Goal: Find specific page/section: Find specific page/section

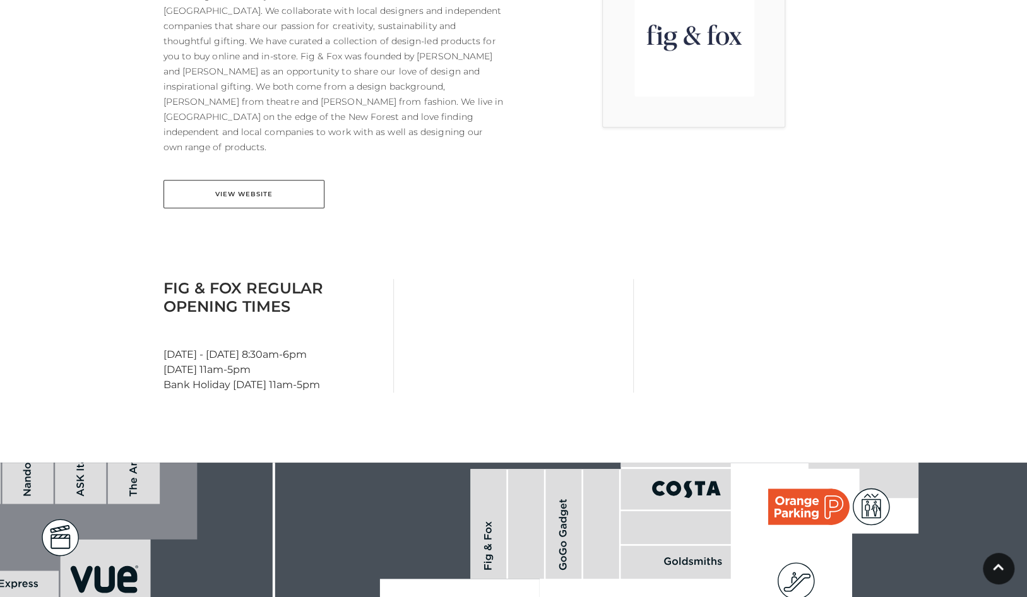
scroll to position [424, 0]
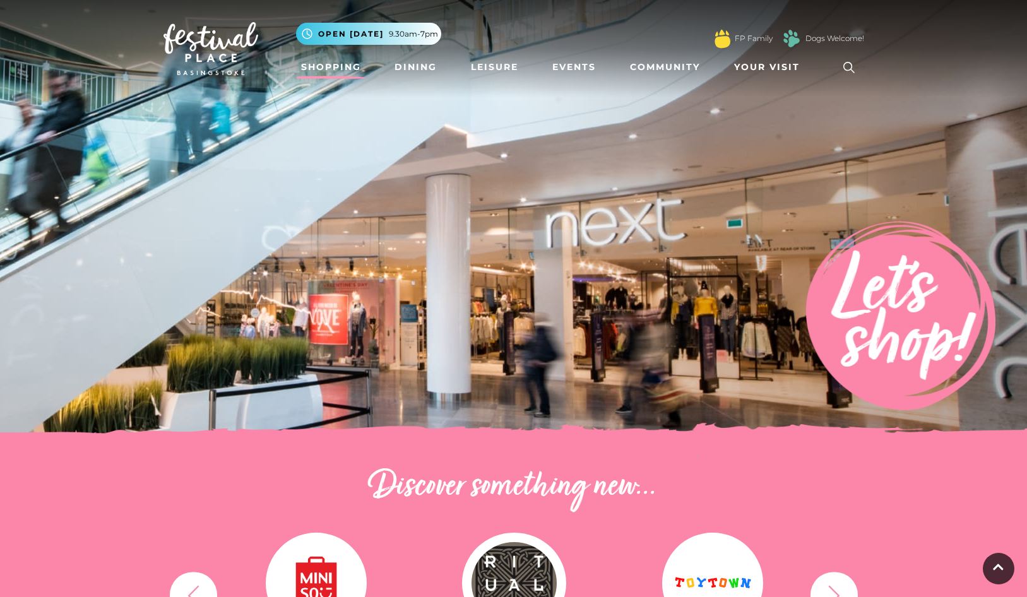
scroll to position [238, 0]
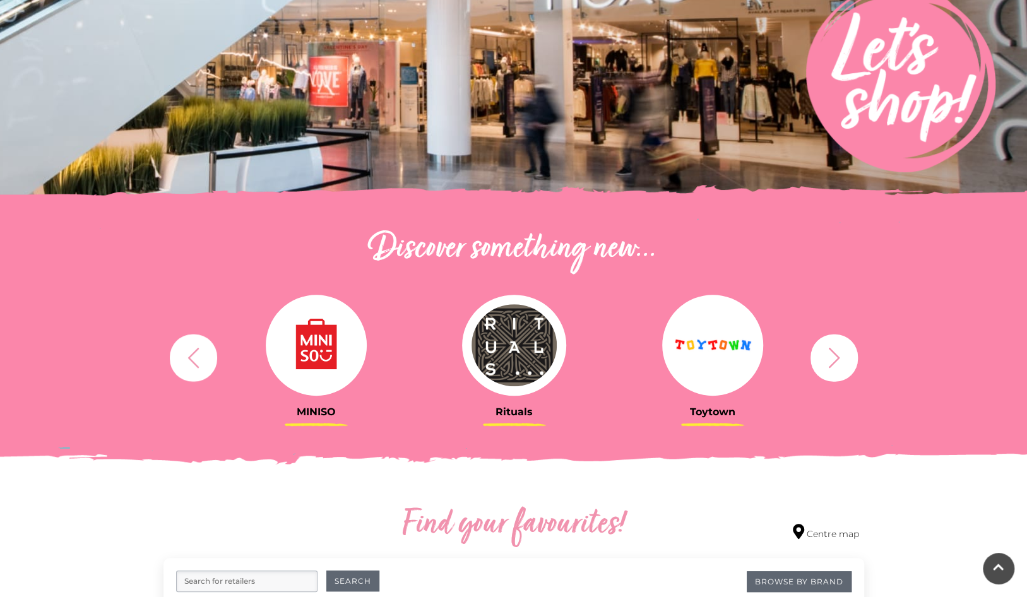
click at [306, 370] on img at bounding box center [316, 345] width 101 height 101
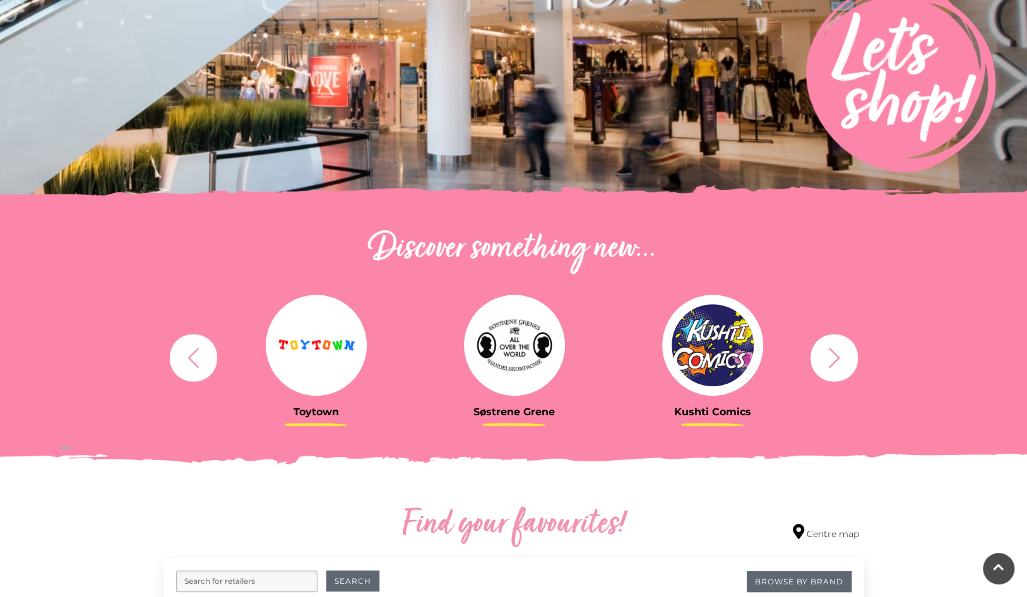
click at [840, 353] on icon "button" at bounding box center [834, 357] width 23 height 23
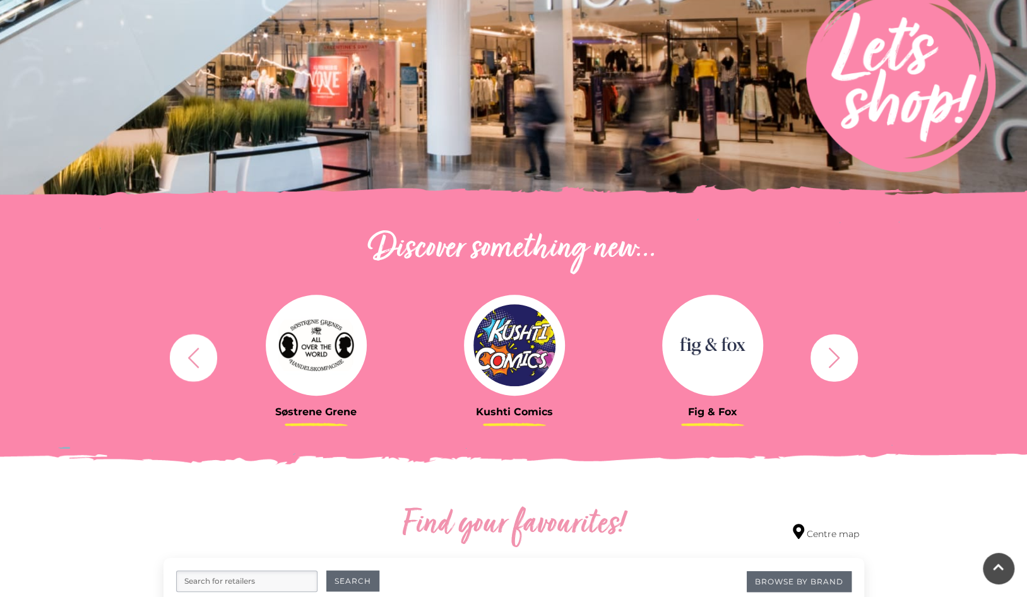
click at [840, 353] on icon "button" at bounding box center [834, 357] width 23 height 23
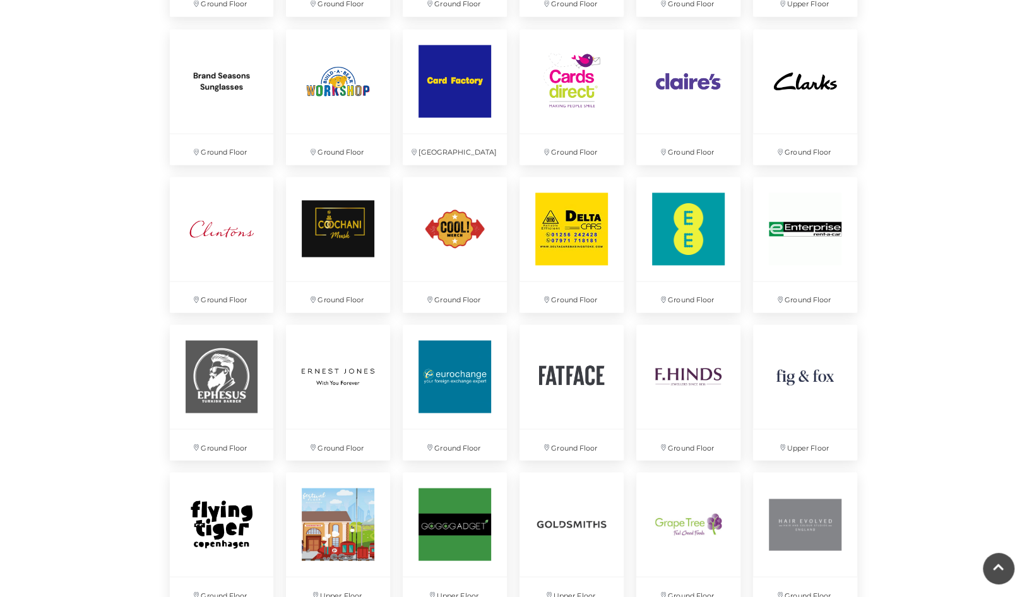
scroll to position [1213, 0]
